Goal: Information Seeking & Learning: Understand process/instructions

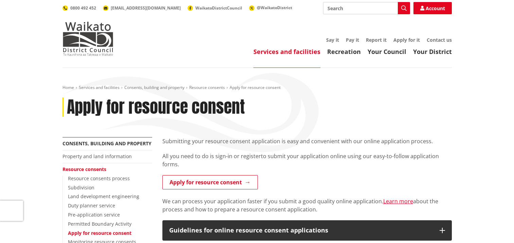
scroll to position [68, 0]
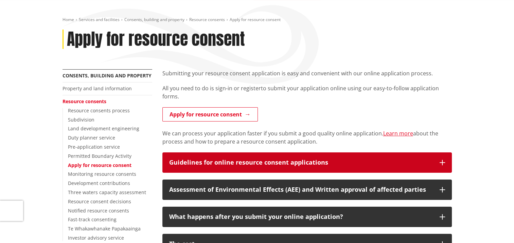
click at [440, 163] on icon "button" at bounding box center [442, 162] width 5 height 5
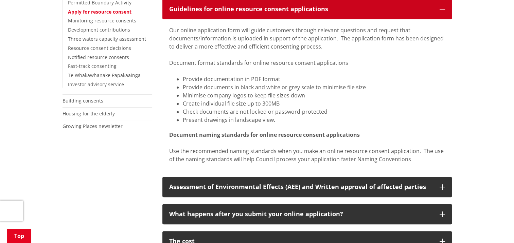
scroll to position [272, 0]
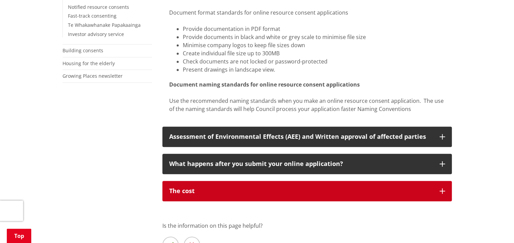
click at [381, 197] on button "The cost" at bounding box center [307, 191] width 290 height 20
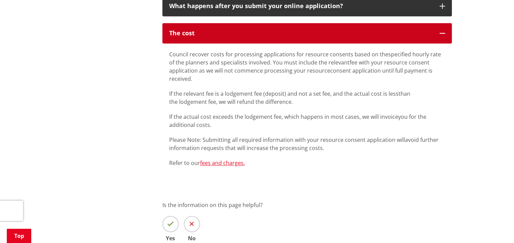
scroll to position [442, 0]
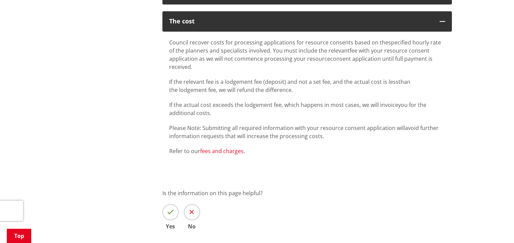
click at [214, 153] on link "fees and charges." at bounding box center [222, 151] width 45 height 7
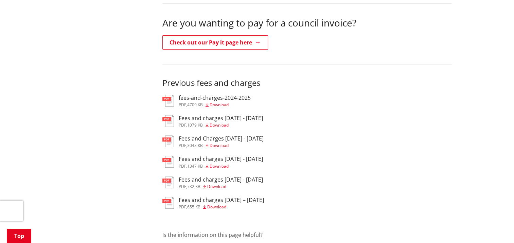
scroll to position [238, 0]
click at [217, 104] on span "Download" at bounding box center [219, 105] width 19 height 6
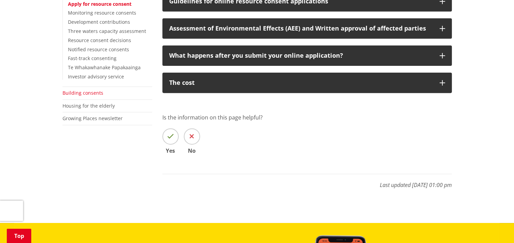
scroll to position [155, 0]
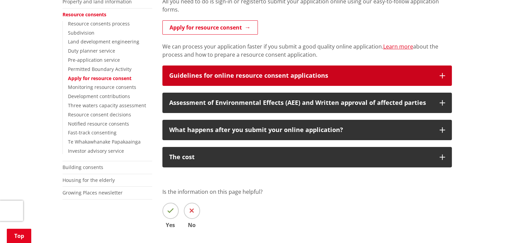
click at [251, 79] on div "Guidelines for online resource consent applications" at bounding box center [301, 75] width 264 height 7
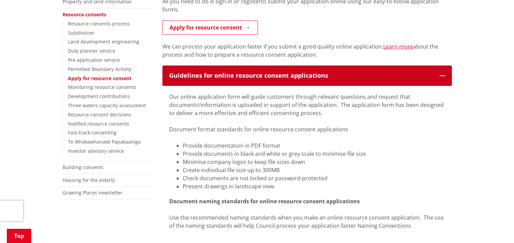
scroll to position [223, 0]
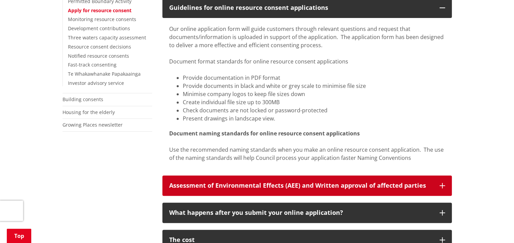
click at [256, 184] on div "Assessment of Environmental Effects (AEE) and Written approval of affected part…" at bounding box center [301, 186] width 264 height 7
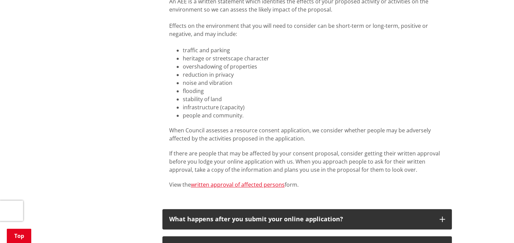
scroll to position [461, 0]
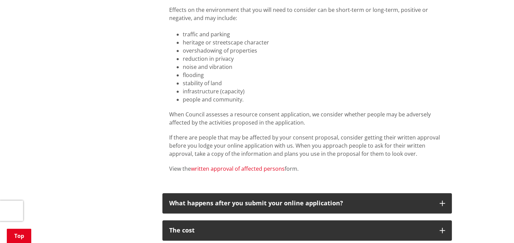
click at [232, 168] on link "written approval of affected persons" at bounding box center [238, 168] width 94 height 7
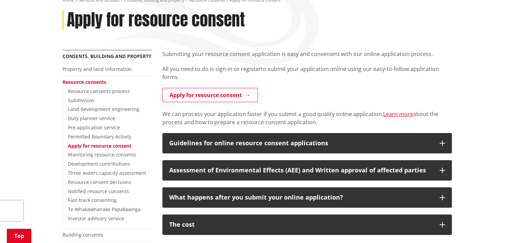
scroll to position [87, 0]
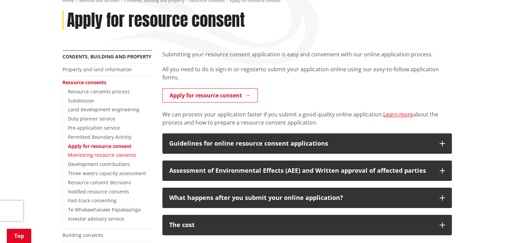
click at [91, 156] on link "Monitoring resource consents" at bounding box center [102, 155] width 68 height 6
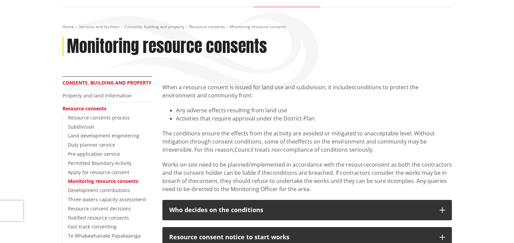
scroll to position [68, 0]
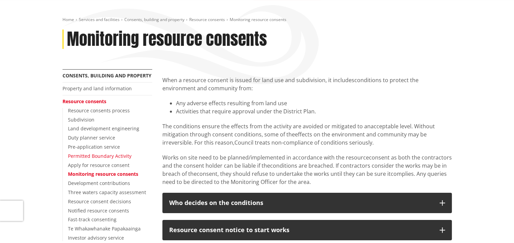
click at [97, 157] on link "Permitted Boundary Activity" at bounding box center [100, 156] width 64 height 6
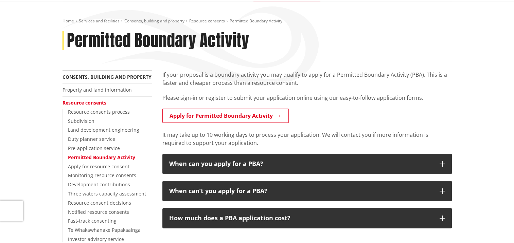
scroll to position [68, 0]
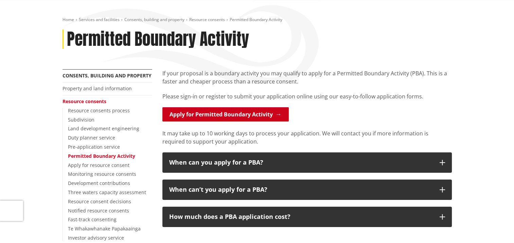
click at [227, 116] on link "Apply for Permitted Boundary Activity" at bounding box center [225, 114] width 126 height 14
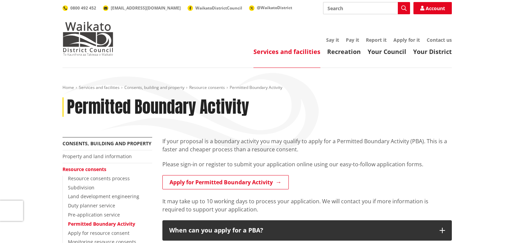
scroll to position [68, 0]
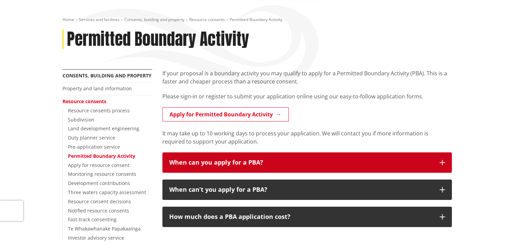
click at [219, 163] on div "When can you apply for a PBA?" at bounding box center [301, 162] width 264 height 7
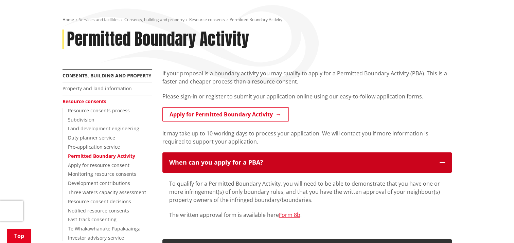
scroll to position [136, 0]
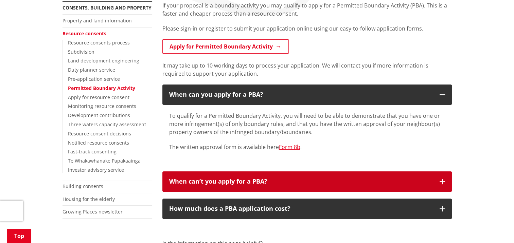
click at [253, 183] on div "When can’t you apply for a PBA?" at bounding box center [301, 181] width 264 height 7
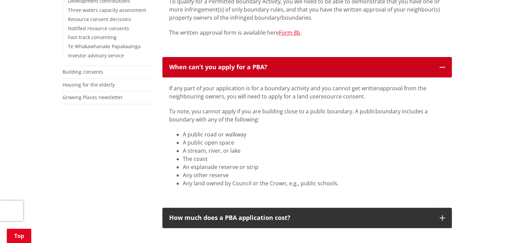
scroll to position [272, 0]
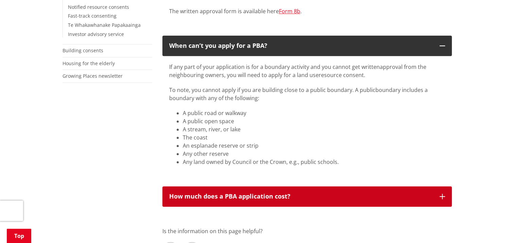
click at [242, 197] on div "How much does a PBA application cost?" at bounding box center [301, 196] width 264 height 7
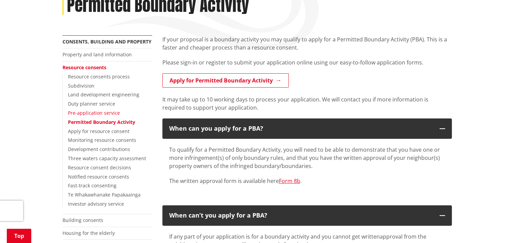
scroll to position [68, 0]
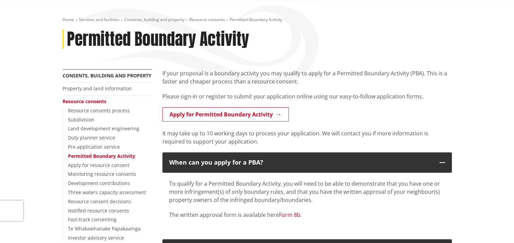
click at [292, 215] on link "Form 8b" at bounding box center [289, 214] width 21 height 7
